Goal: Task Accomplishment & Management: Manage account settings

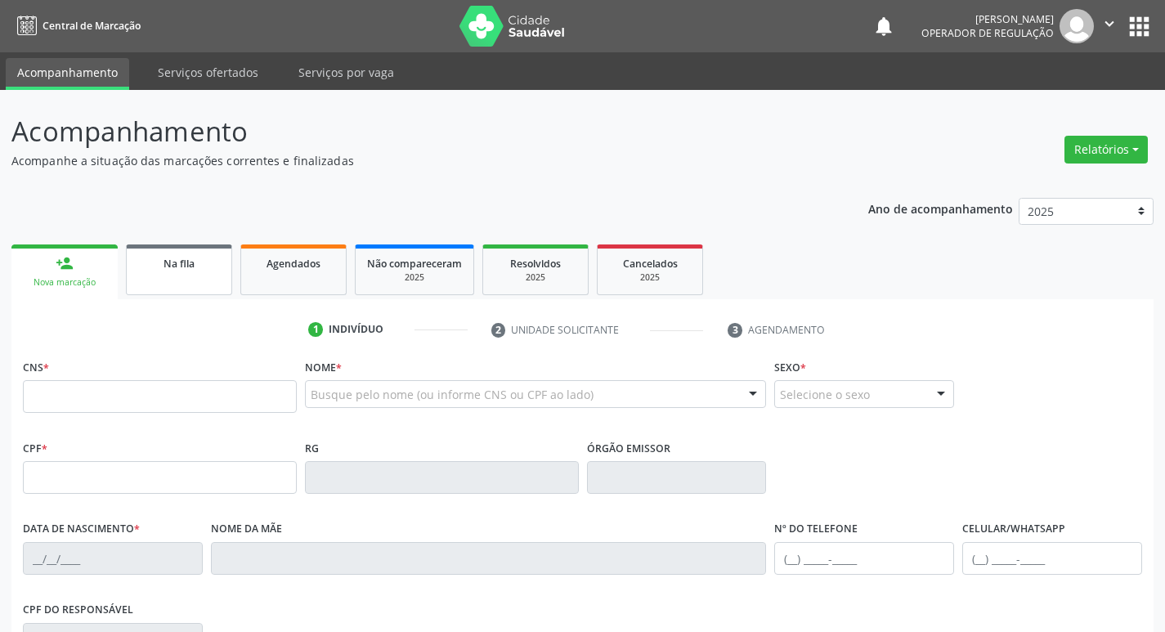
click at [211, 276] on link "Na fila" at bounding box center [179, 269] width 106 height 51
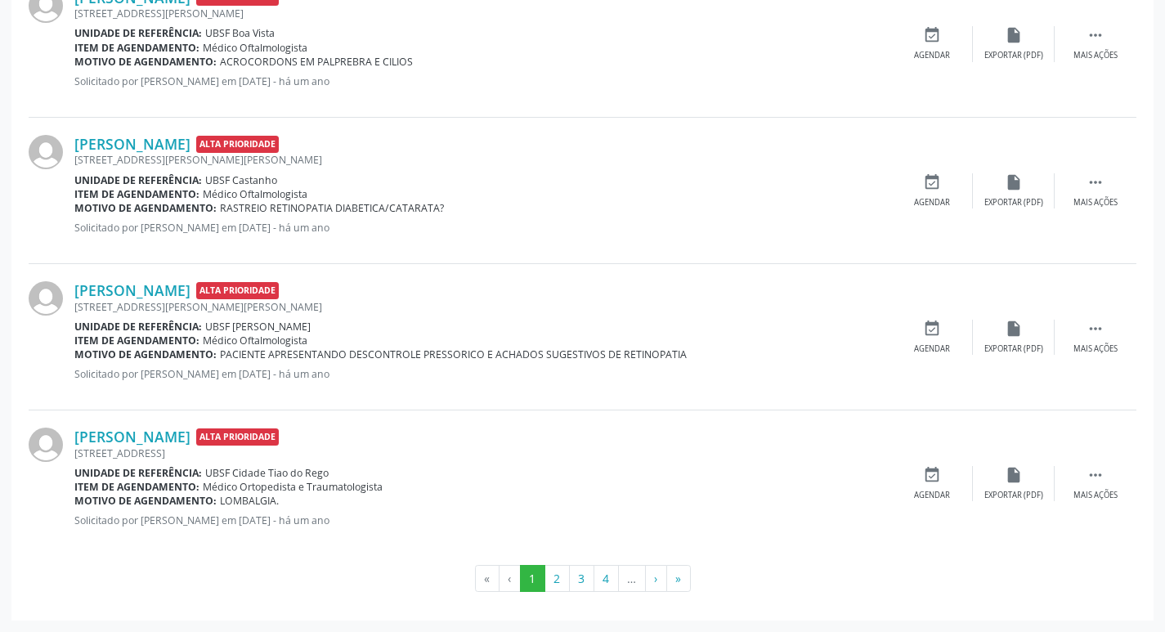
scroll to position [64, 0]
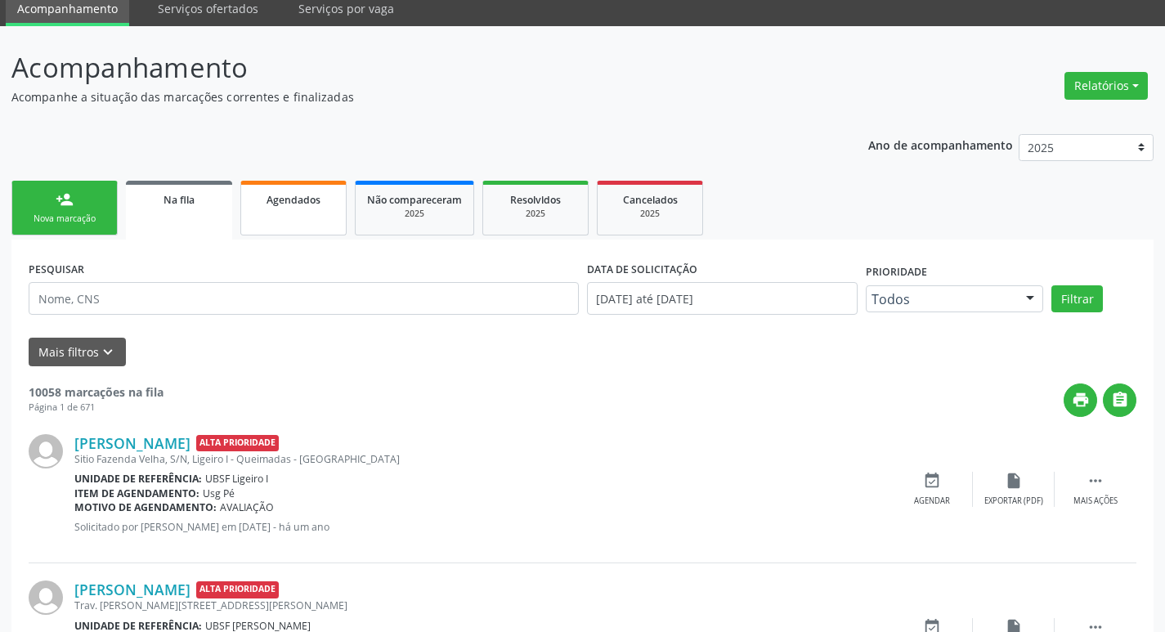
click at [284, 201] on span "Agendados" at bounding box center [294, 200] width 54 height 14
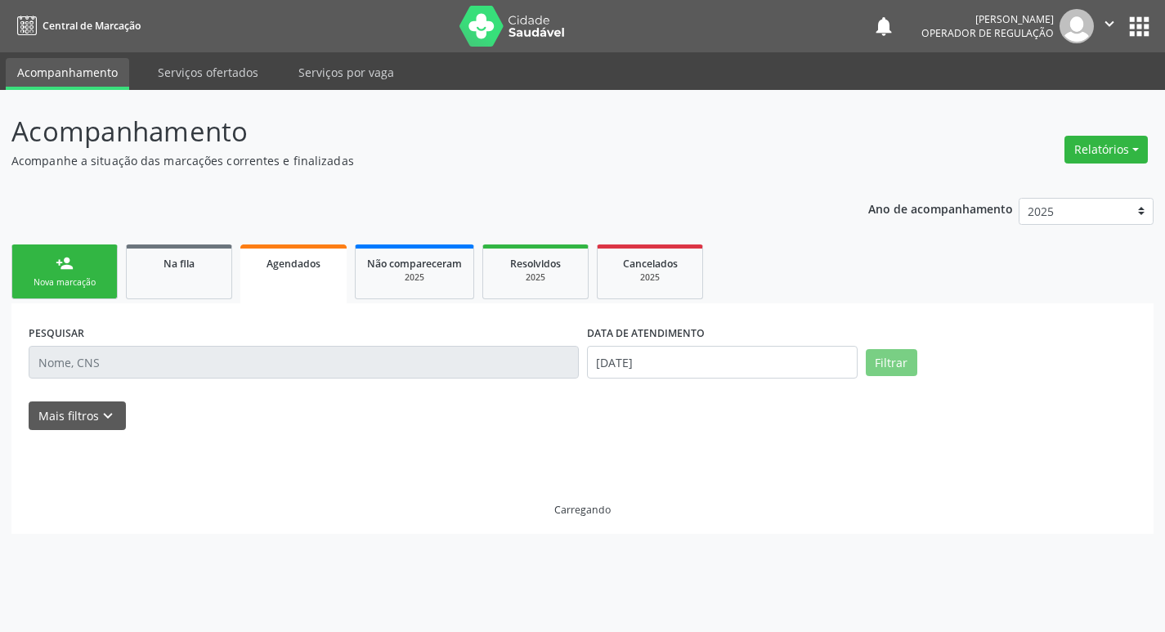
scroll to position [0, 0]
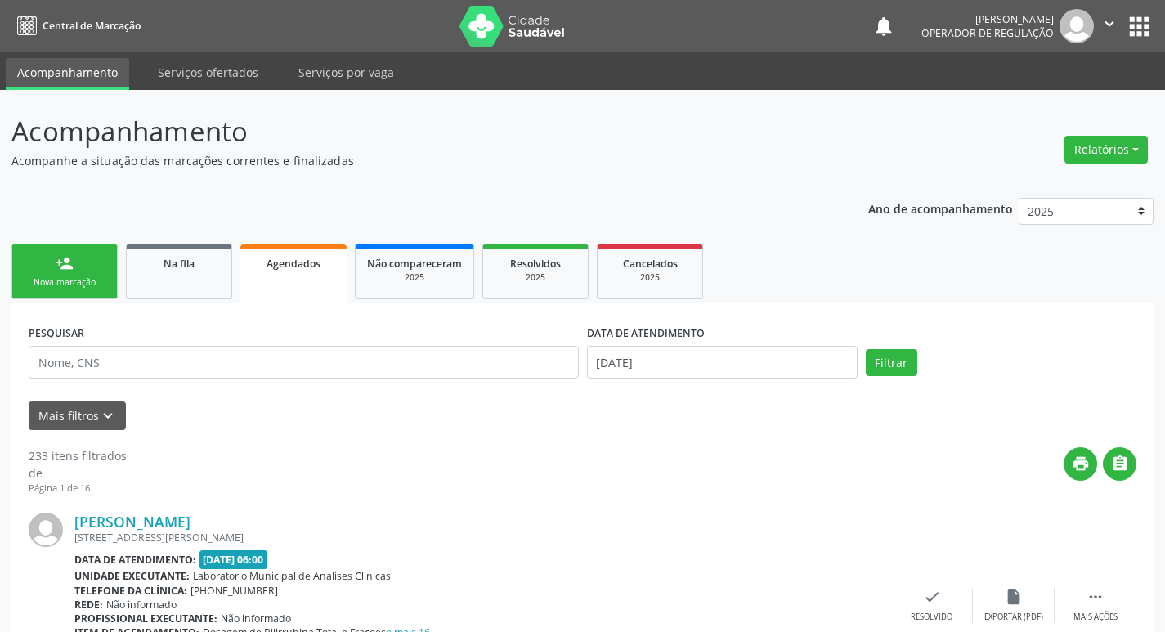
click at [812, 594] on div "Telefone da clínica: [PHONE_NUMBER]" at bounding box center [482, 591] width 817 height 14
click at [96, 244] on link "person_add Nova marcação" at bounding box center [64, 271] width 106 height 55
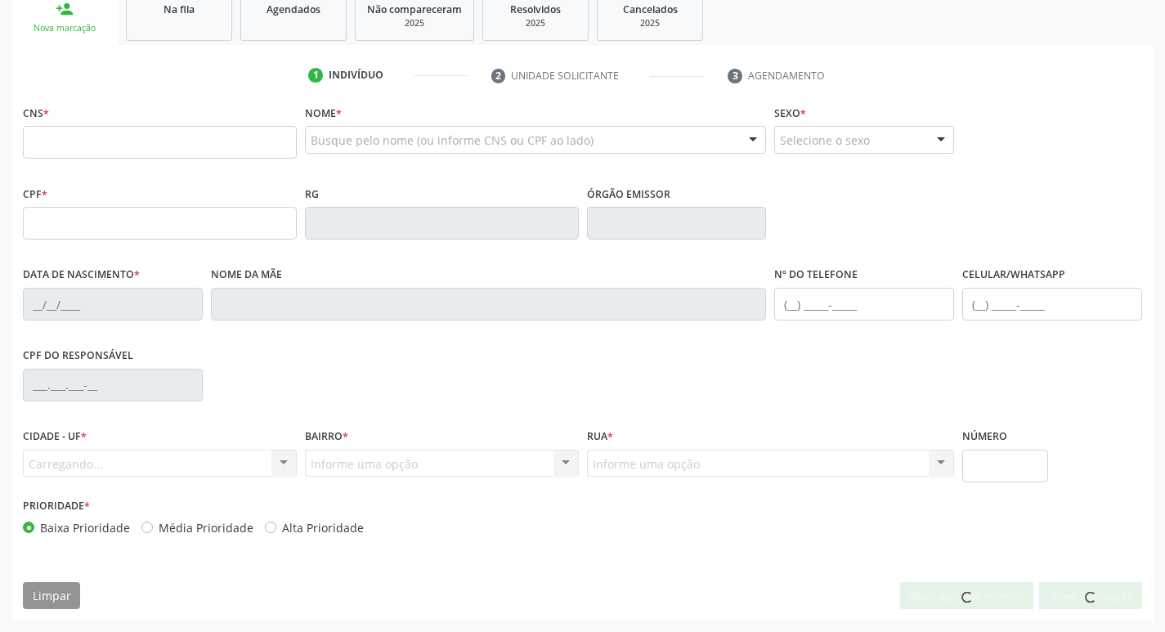
scroll to position [56, 0]
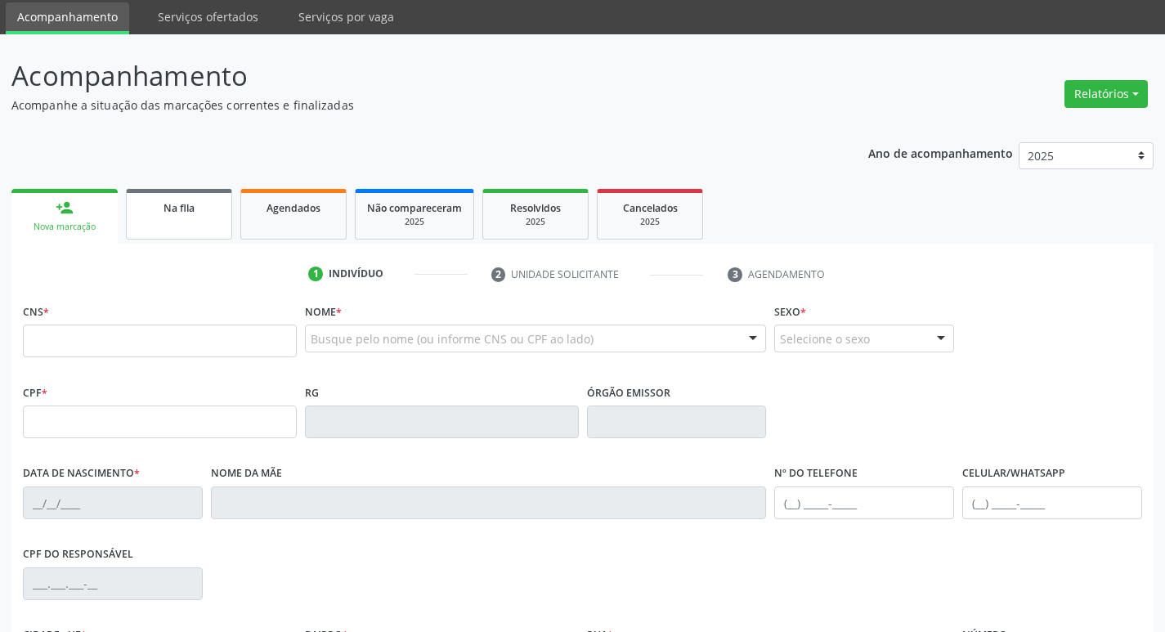
click at [167, 209] on span "Na fila" at bounding box center [178, 208] width 31 height 14
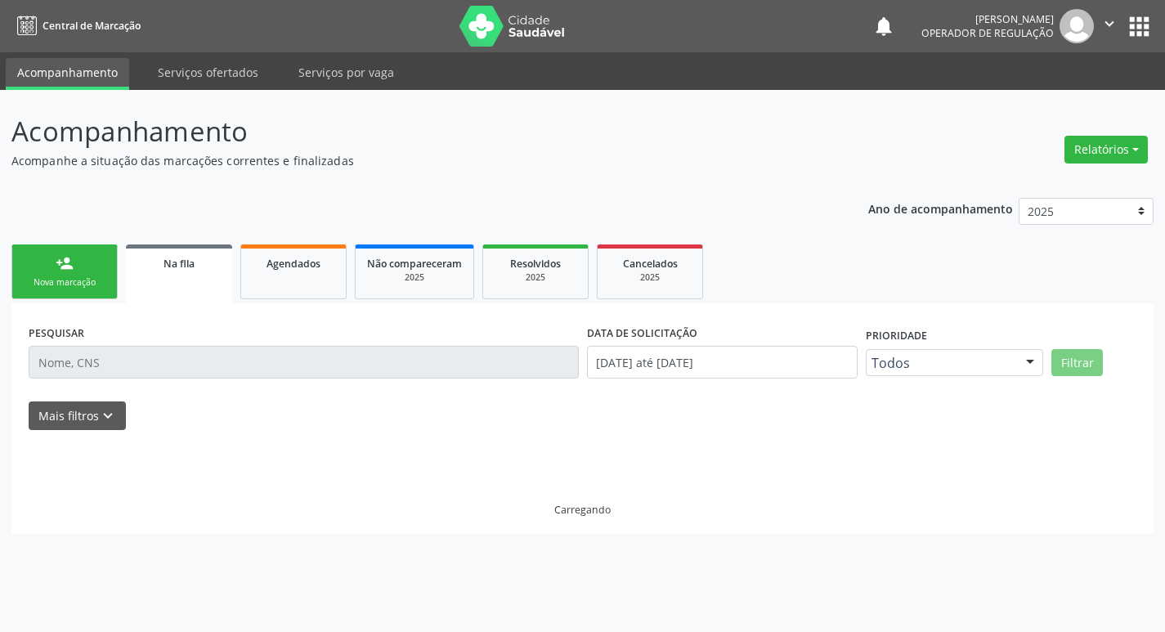
scroll to position [0, 0]
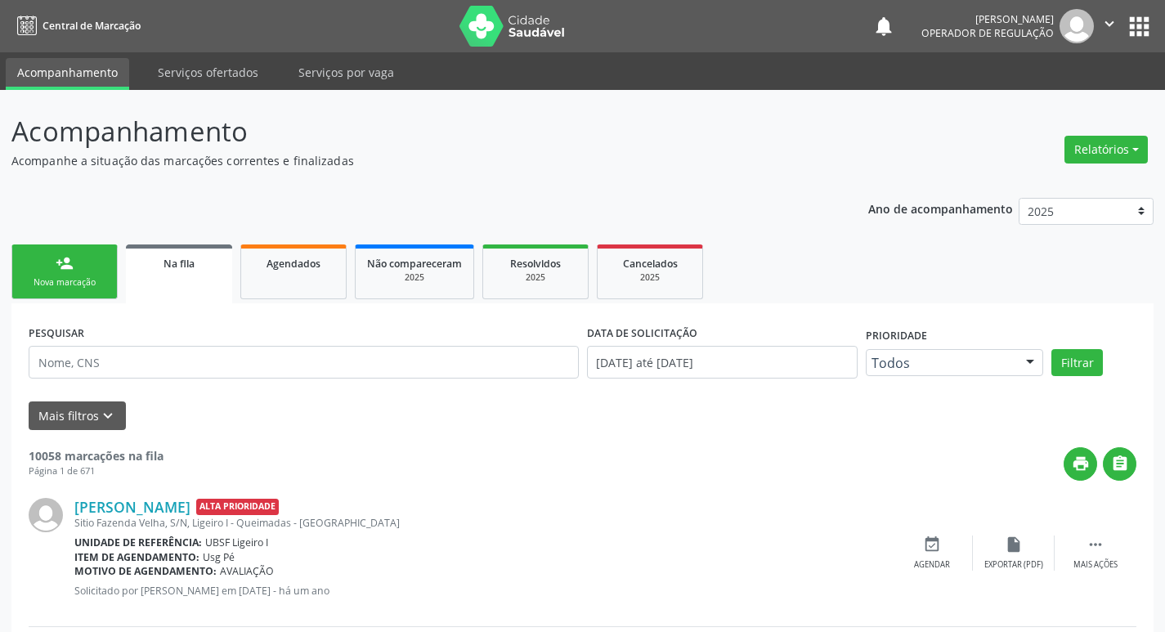
click at [73, 281] on div "Nova marcação" at bounding box center [65, 282] width 82 height 12
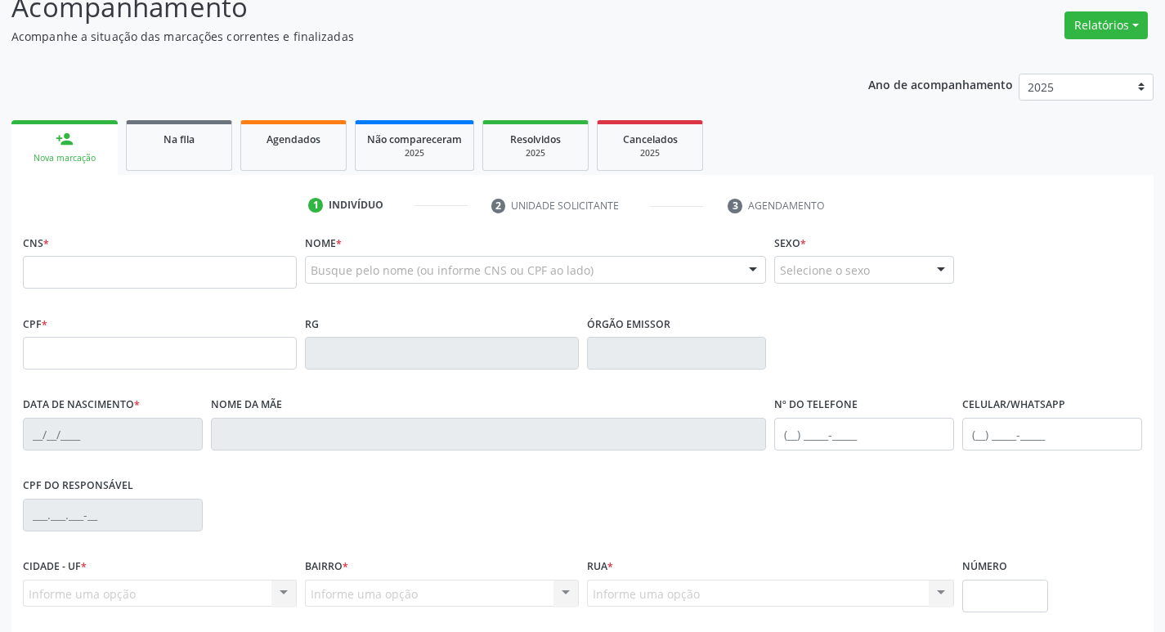
scroll to position [254, 0]
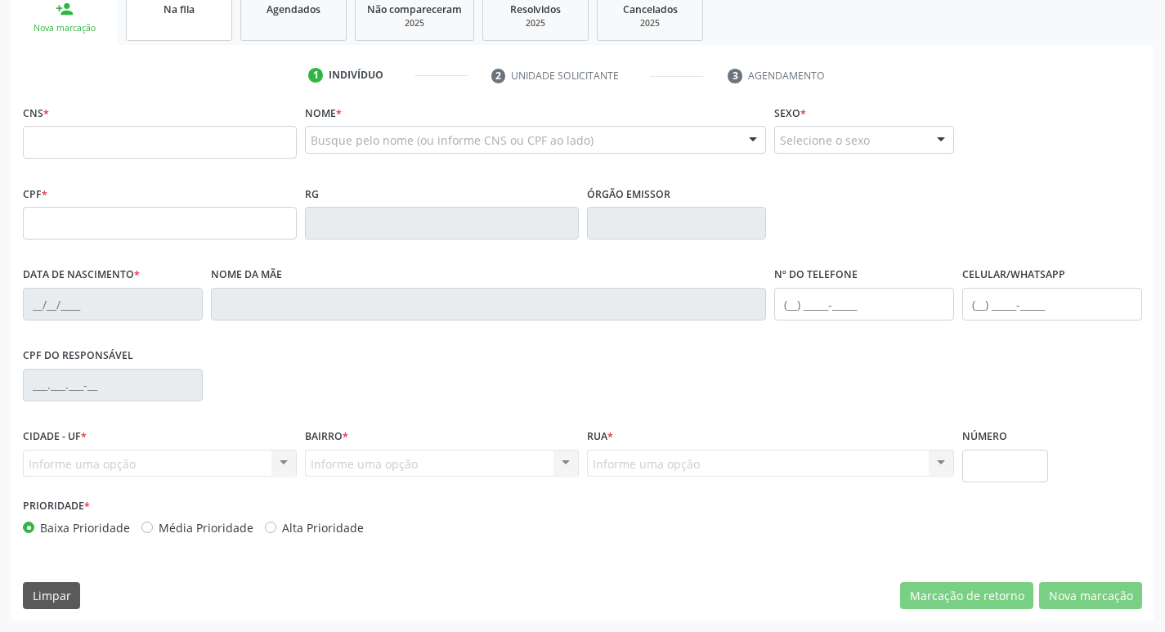
click at [190, 24] on link "Na fila" at bounding box center [179, 15] width 106 height 51
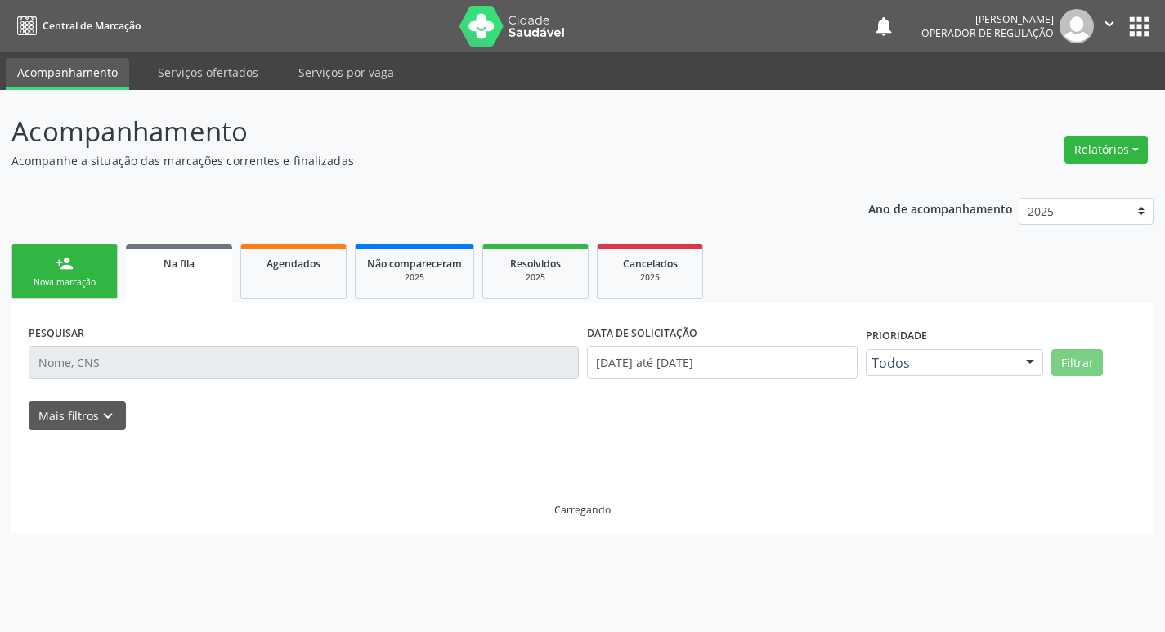
scroll to position [0, 0]
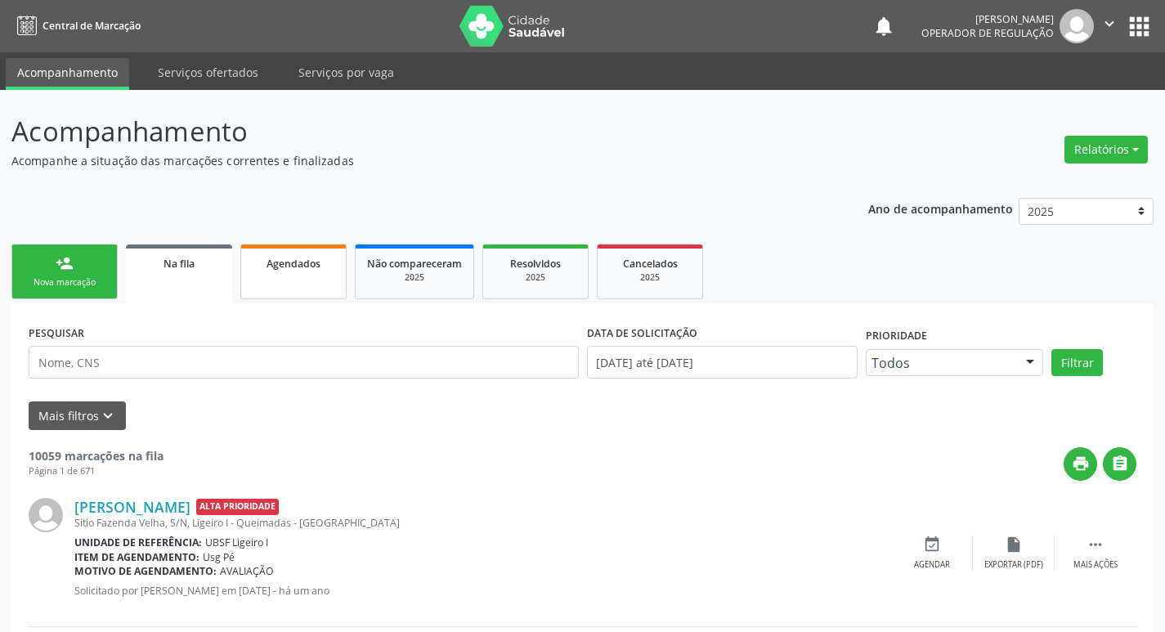
click at [315, 271] on link "Agendados" at bounding box center [293, 271] width 106 height 55
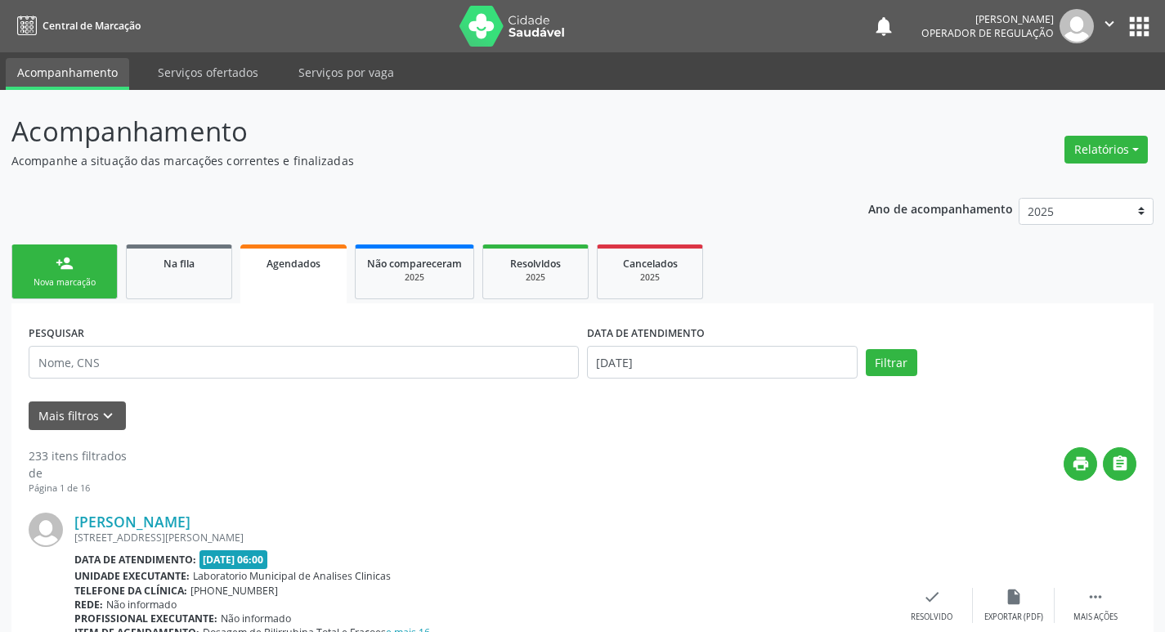
click at [96, 298] on link "person_add Nova marcação" at bounding box center [64, 271] width 106 height 55
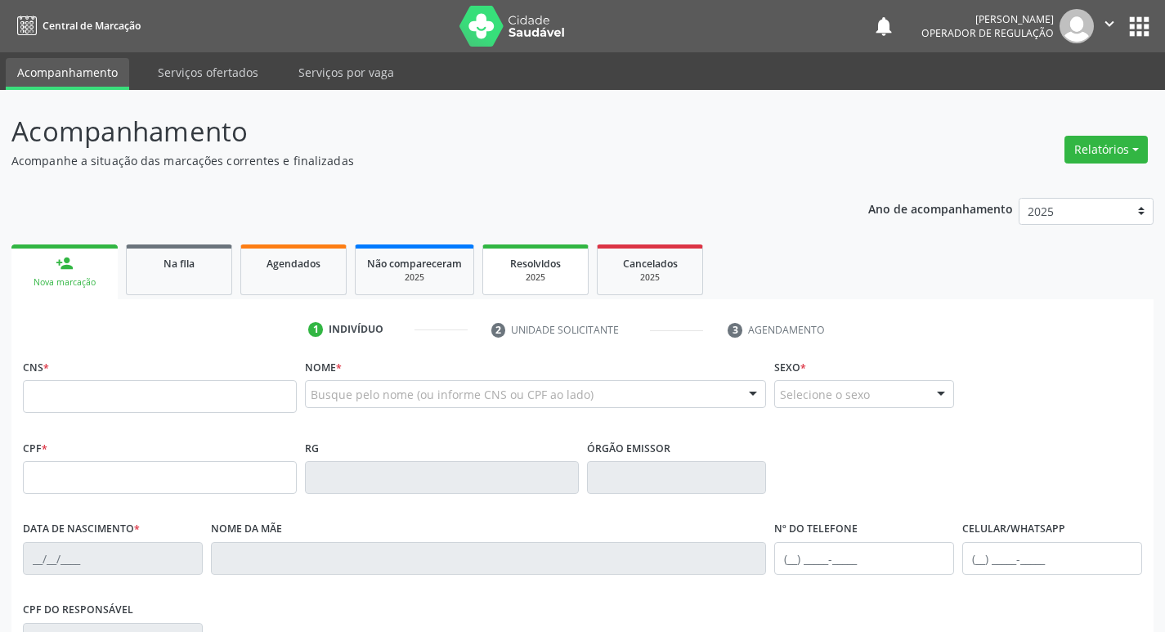
click at [541, 291] on link "Resolvidos 2025" at bounding box center [535, 269] width 106 height 51
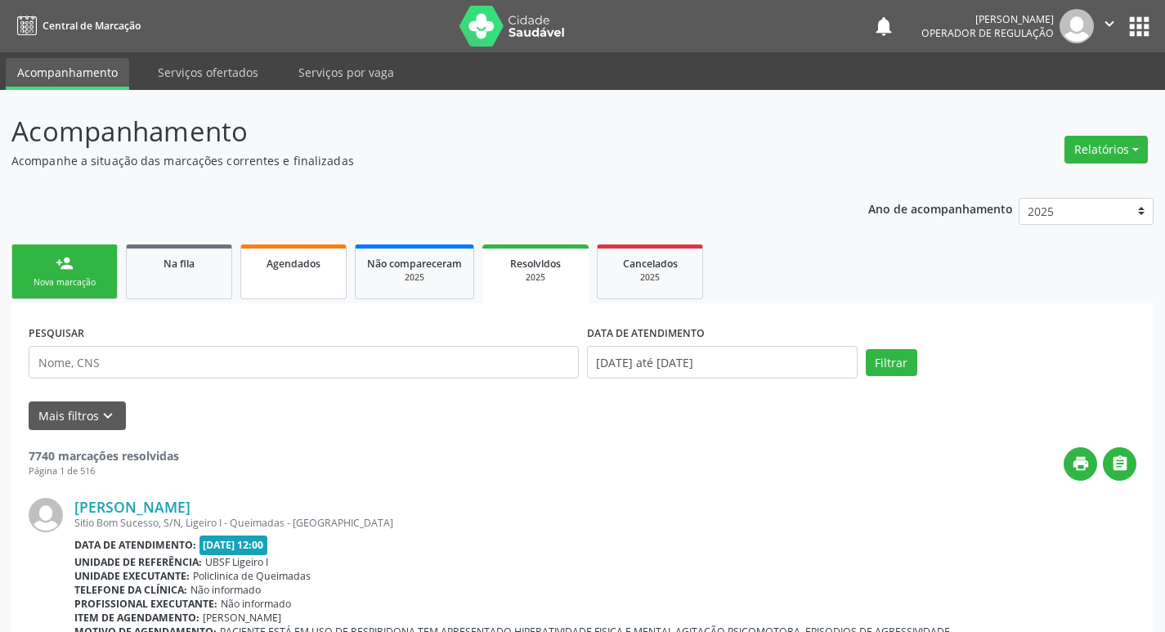
click at [257, 274] on link "Agendados" at bounding box center [293, 271] width 106 height 55
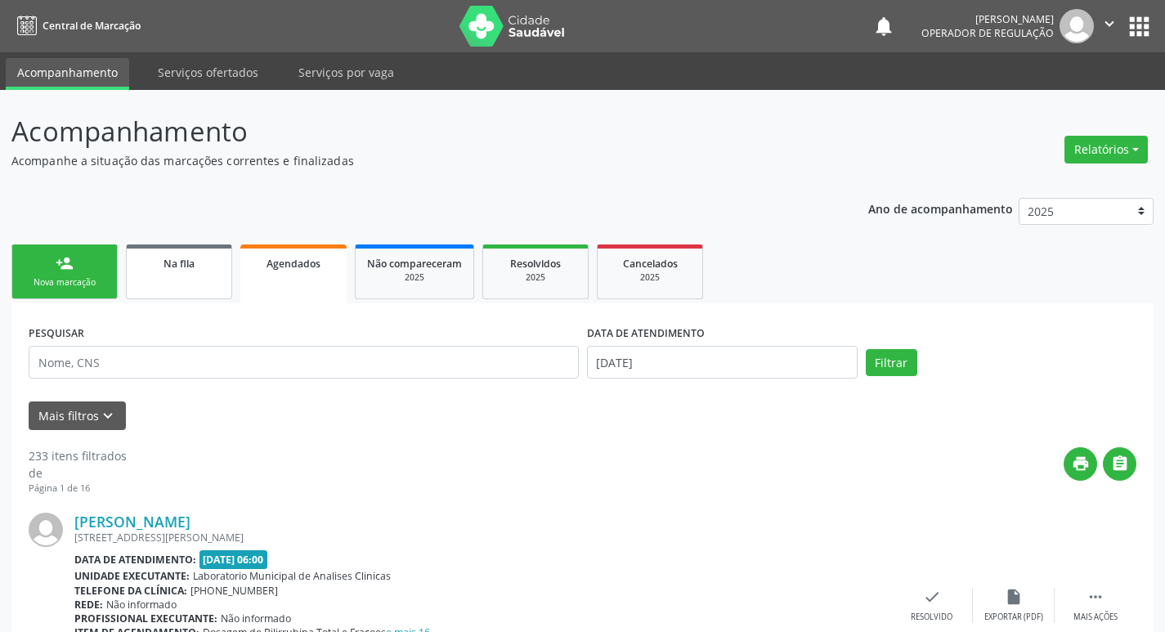
click at [185, 268] on span "Na fila" at bounding box center [178, 264] width 31 height 14
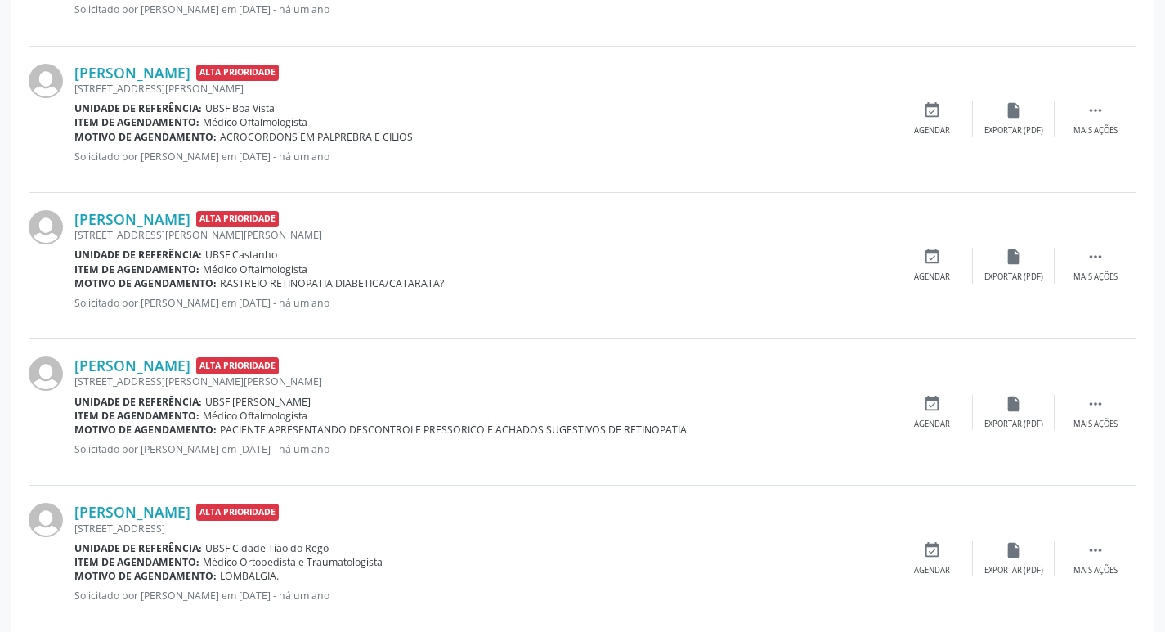
scroll to position [2135, 0]
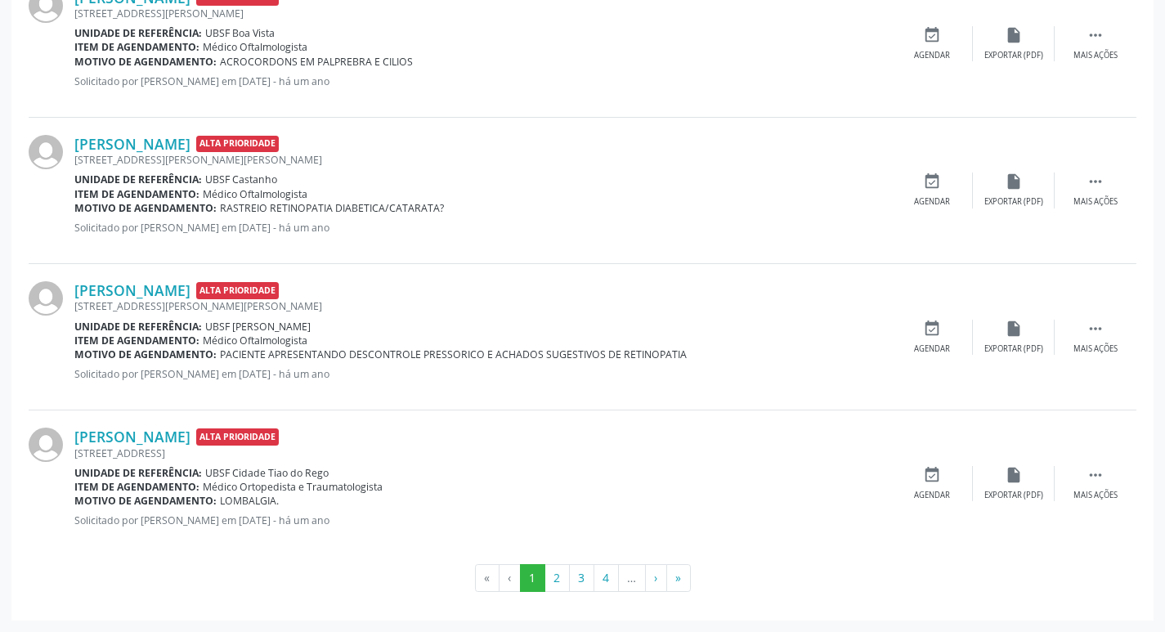
drag, startPoint x: 1176, startPoint y: 177, endPoint x: 1176, endPoint y: 0, distance: 176.6
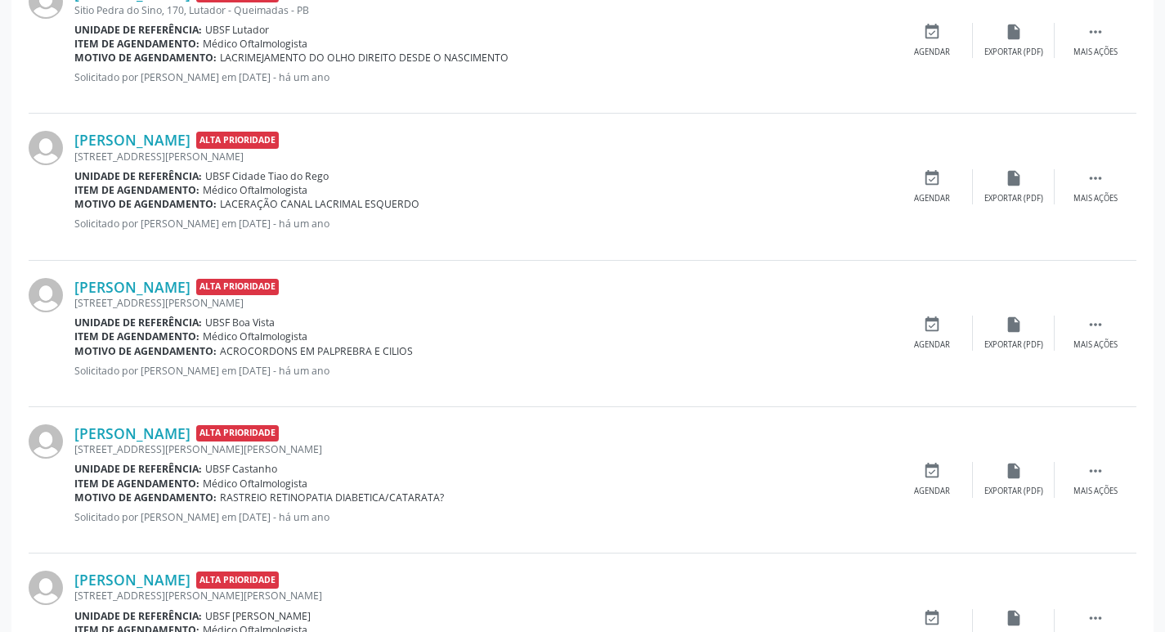
scroll to position [1293, 0]
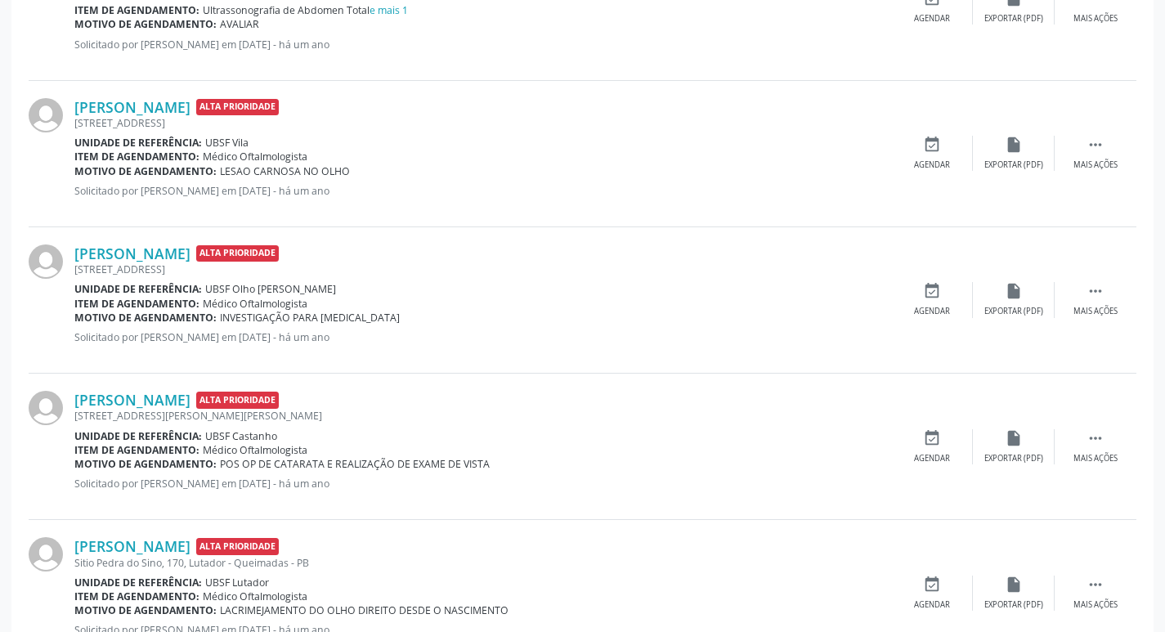
drag, startPoint x: 1164, startPoint y: 329, endPoint x: 1167, endPoint y: 316, distance: 14.3
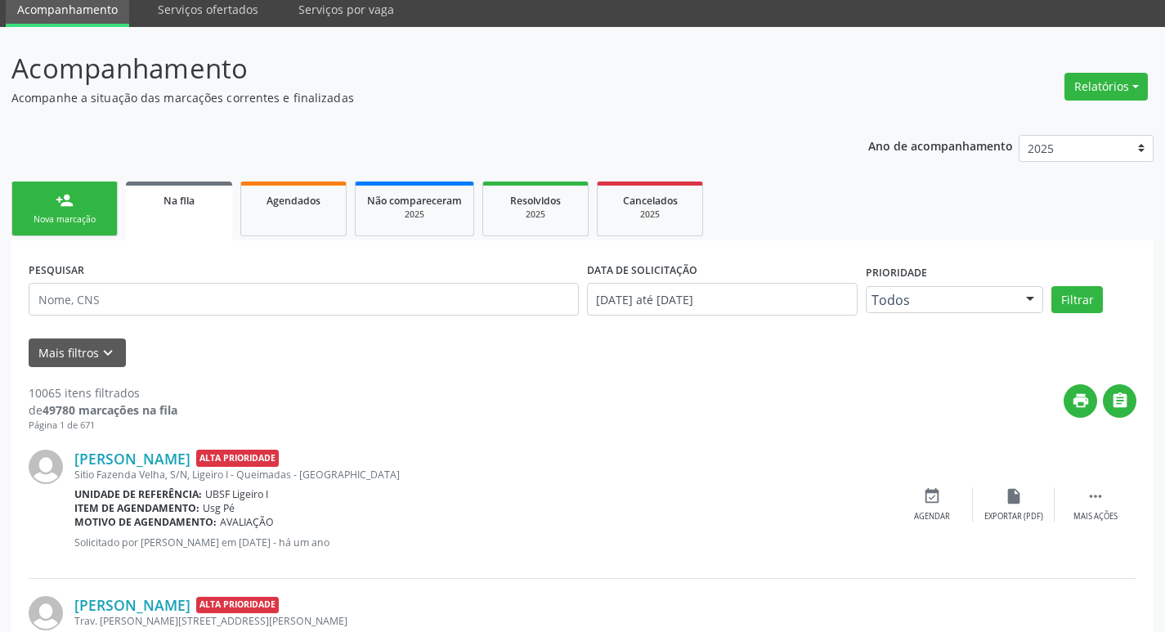
scroll to position [0, 0]
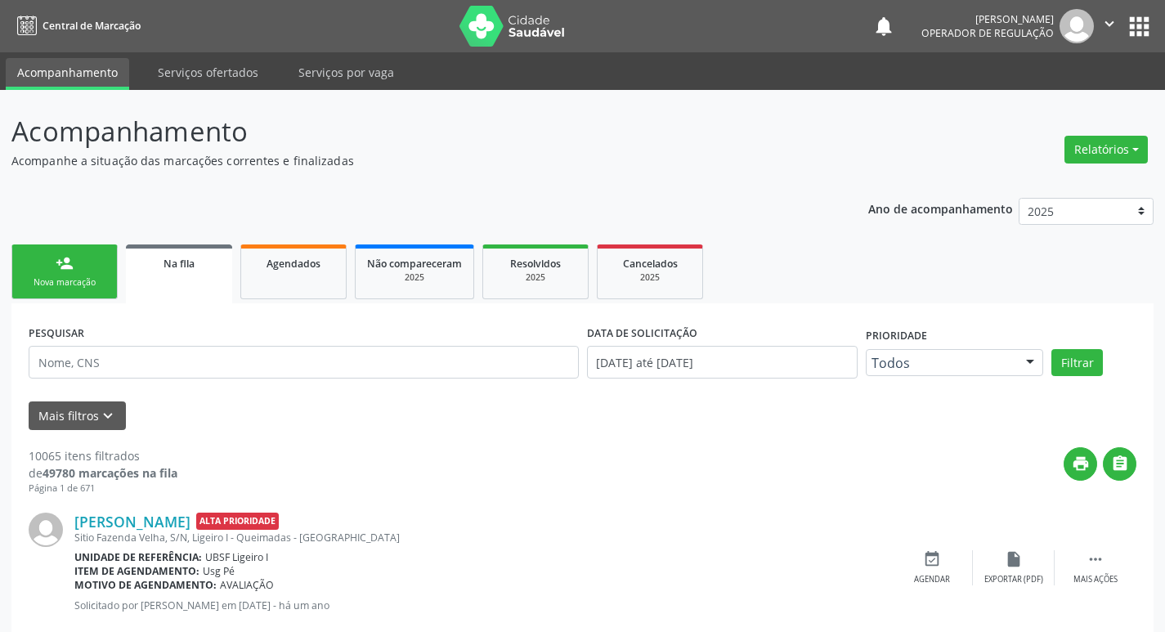
click at [1100, 29] on icon "" at bounding box center [1109, 24] width 18 height 18
click at [1072, 100] on link "Sair" at bounding box center [1067, 99] width 113 height 23
